Goal: Contribute content: Contribute content

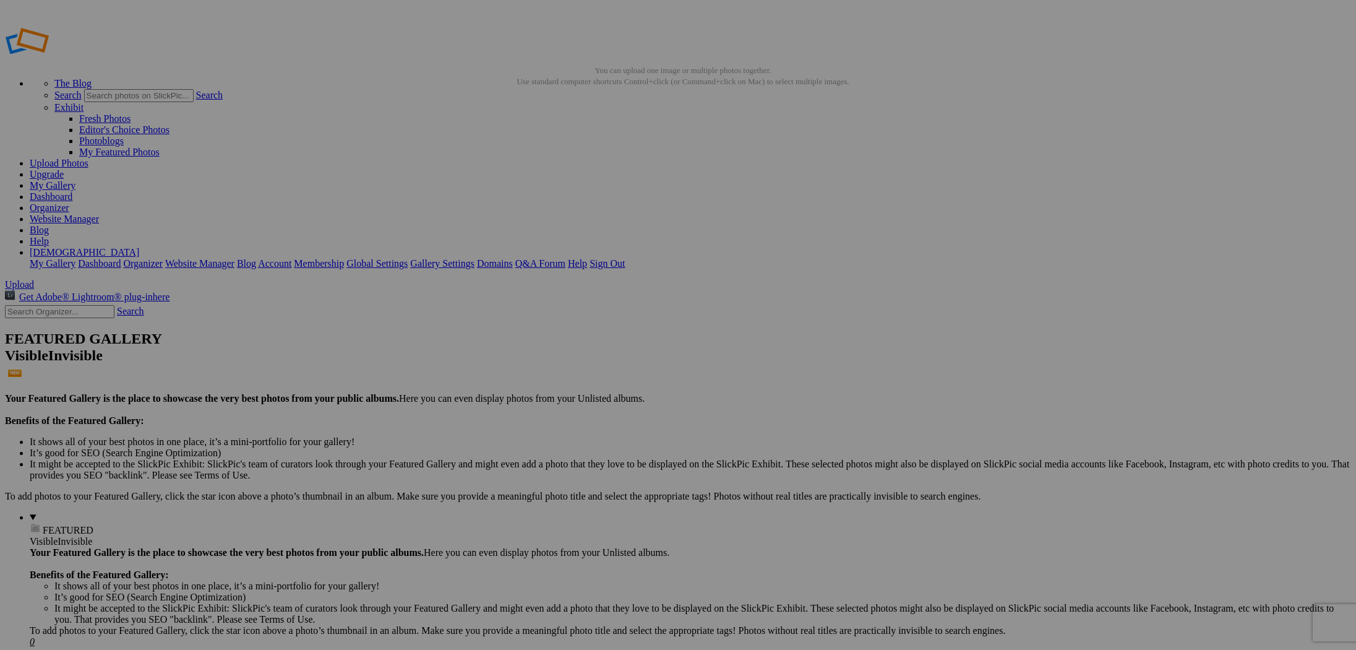
type input "1978 Chevrolet Corvette"
click at [567, 387] on span "Create" at bounding box center [554, 392] width 26 height 11
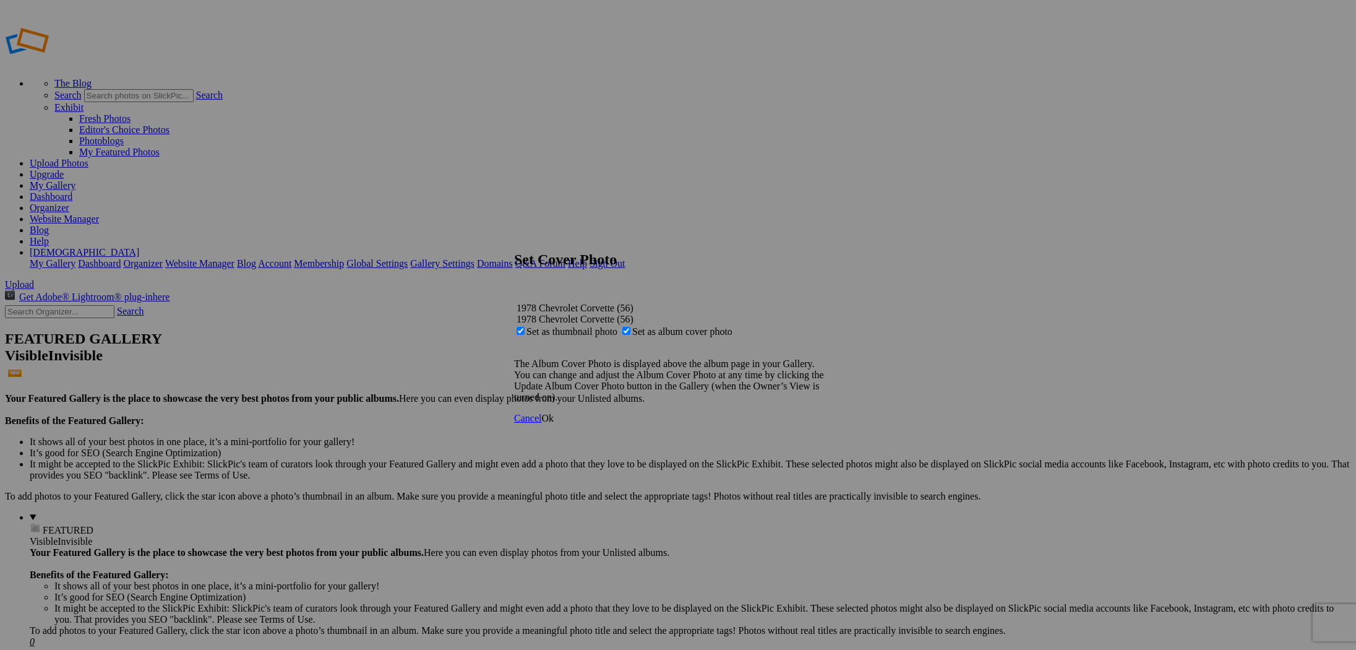
click at [554, 423] on span "Ok" at bounding box center [547, 418] width 12 height 11
